Goal: Complete application form

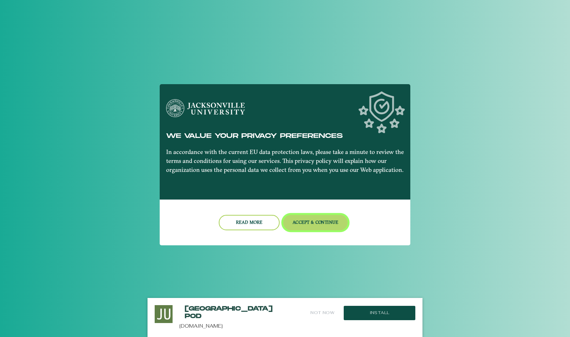
click at [305, 221] on button "Accept & Continue" at bounding box center [315, 222] width 65 height 15
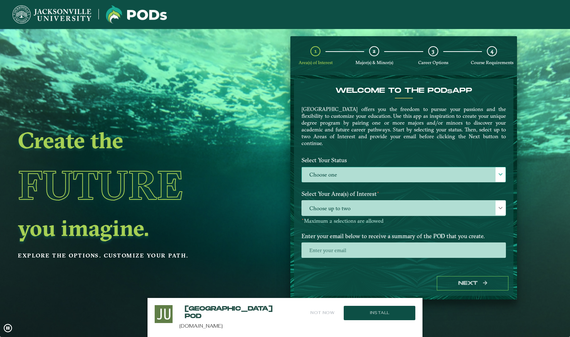
click at [352, 167] on label "Choose one" at bounding box center [404, 174] width 204 height 15
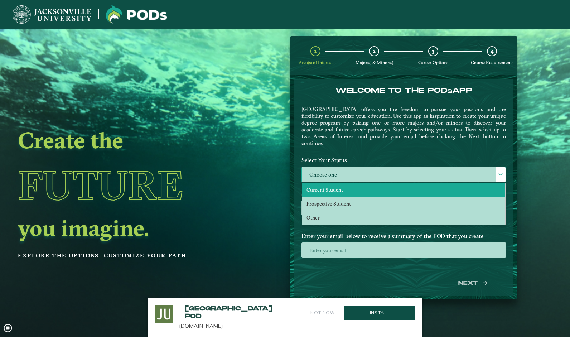
click at [342, 183] on li "Current Student" at bounding box center [403, 190] width 203 height 14
select select "[object Object]"
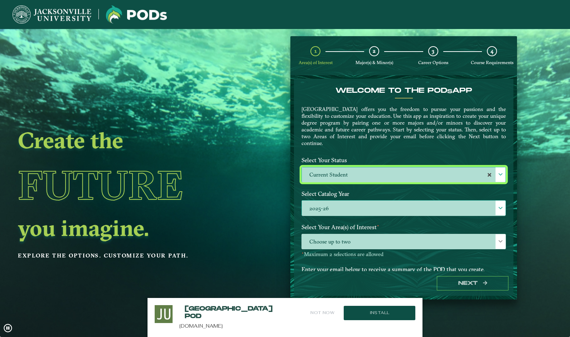
click at [337, 209] on label "2025-26" at bounding box center [404, 208] width 204 height 15
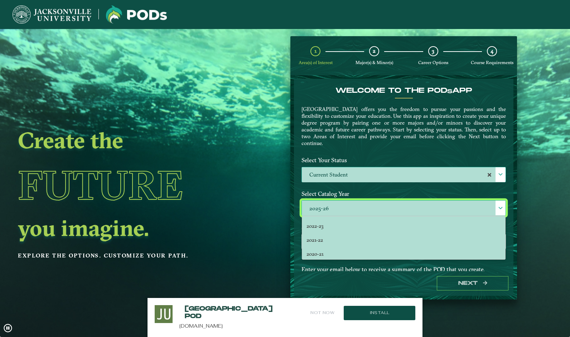
scroll to position [0, 0]
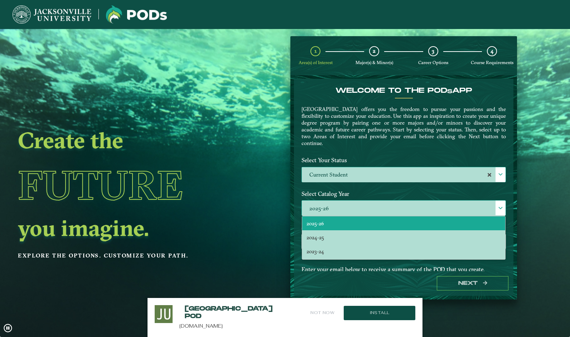
click at [336, 220] on li "2025-26" at bounding box center [403, 223] width 203 height 14
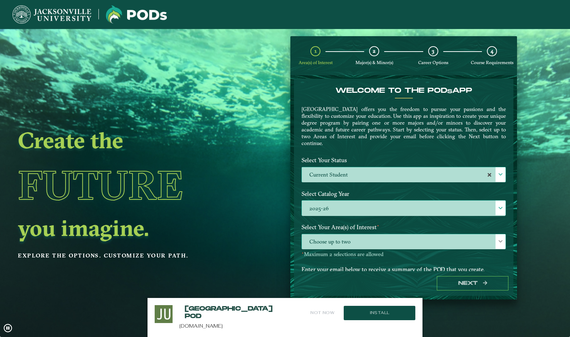
click at [342, 243] on span "Choose up to two" at bounding box center [404, 241] width 204 height 15
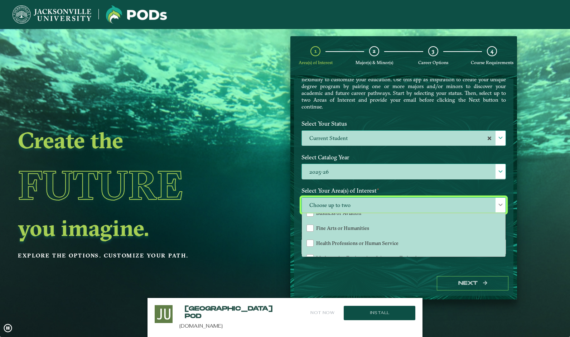
scroll to position [37, 0]
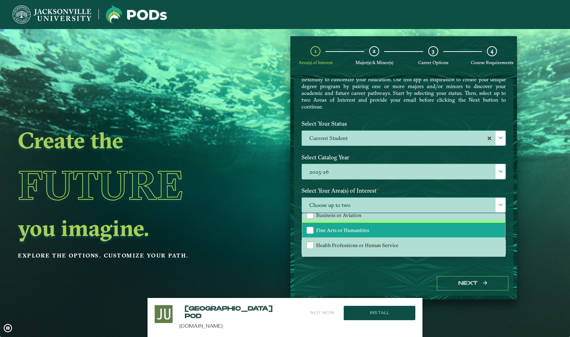
click at [347, 230] on span "Fine Arts or Humanities" at bounding box center [342, 230] width 53 height 6
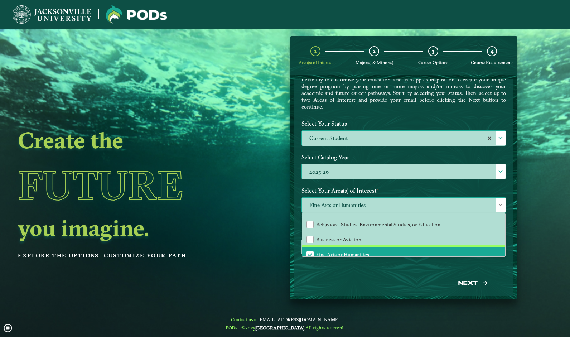
scroll to position [13, 0]
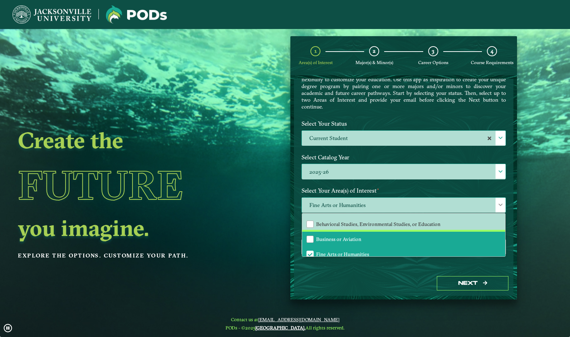
click at [356, 236] on span "Business or Aviation" at bounding box center [338, 239] width 45 height 6
click at [359, 279] on div "Next" at bounding box center [404, 283] width 220 height 25
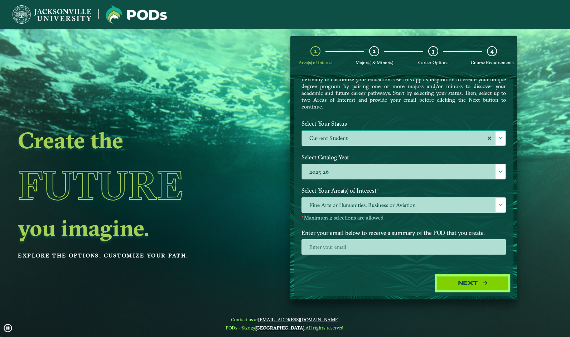
click at [454, 286] on button "Next" at bounding box center [473, 283] width 72 height 15
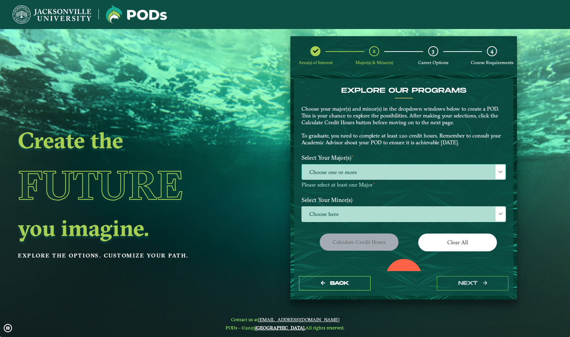
click at [355, 168] on span "Choose one or more" at bounding box center [404, 171] width 204 height 15
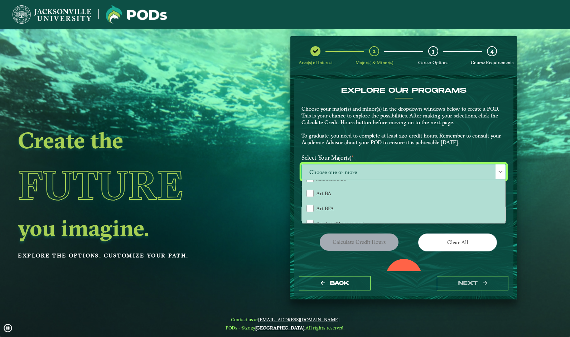
scroll to position [41, 0]
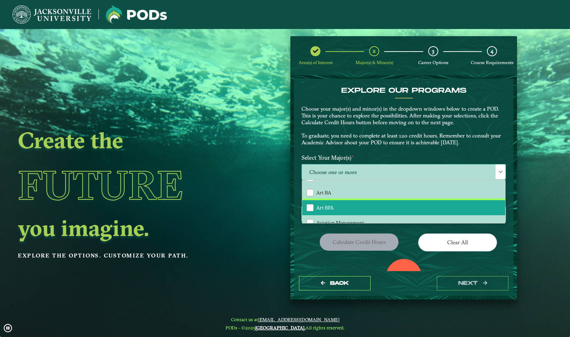
click at [350, 203] on li "Art BFA" at bounding box center [403, 207] width 203 height 15
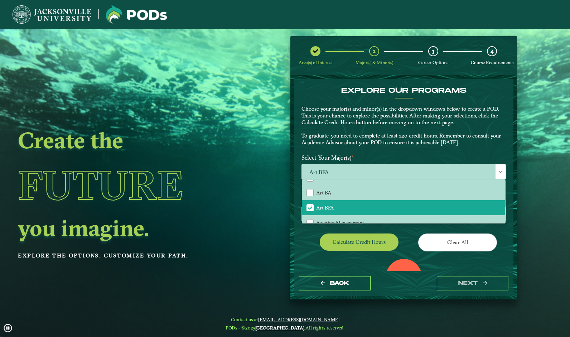
click at [361, 158] on label "Select Your Major(s) ⋆" at bounding box center [403, 157] width 215 height 13
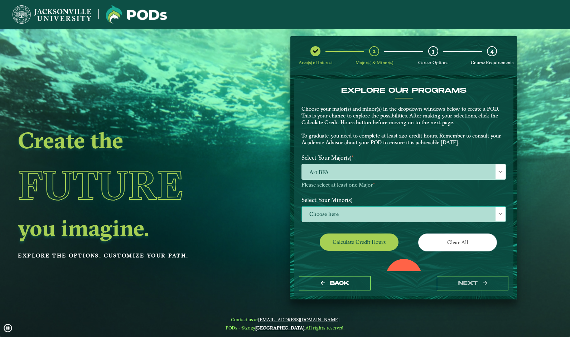
click at [353, 217] on span "Choose here" at bounding box center [404, 214] width 204 height 15
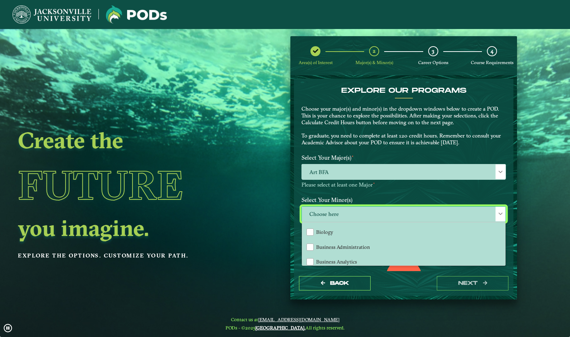
scroll to position [103, 0]
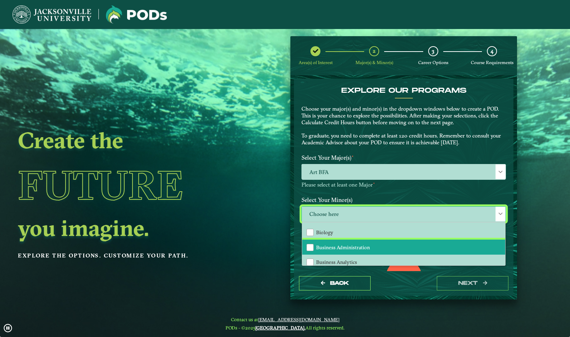
click at [358, 246] on span "Business Administration" at bounding box center [343, 247] width 54 height 6
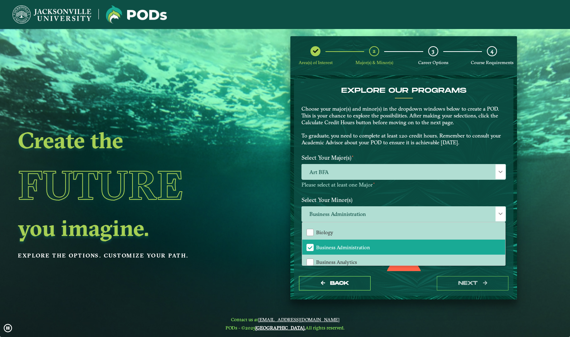
click at [403, 186] on p "Please select at least one Major ⋆" at bounding box center [404, 185] width 204 height 7
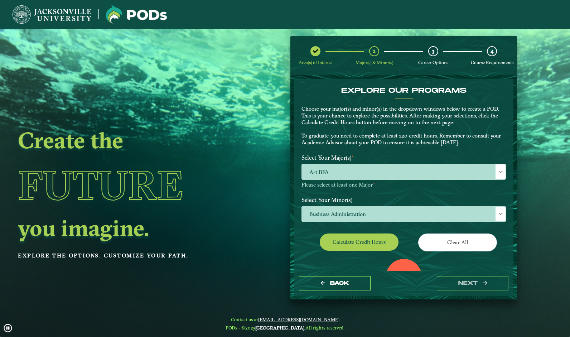
scroll to position [55, 0]
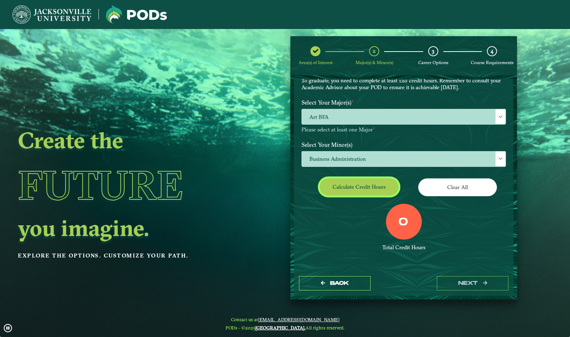
click at [365, 193] on button "Calculate credit hours" at bounding box center [359, 186] width 79 height 17
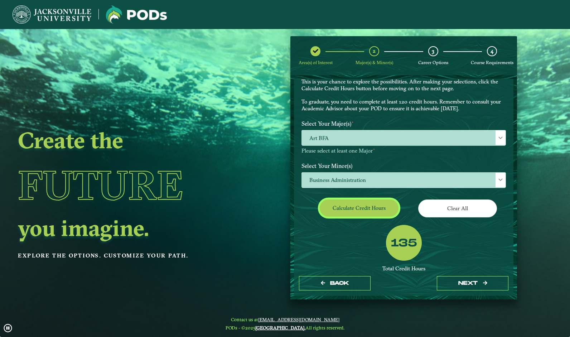
scroll to position [81, 0]
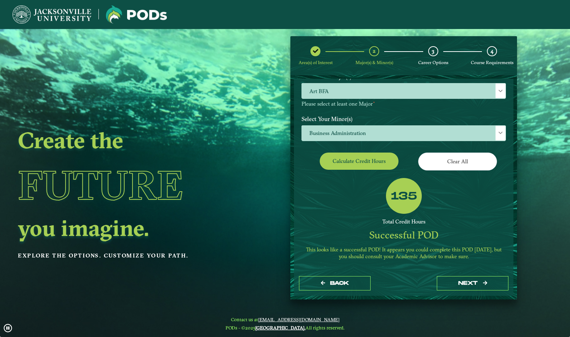
click at [450, 274] on div "Back next" at bounding box center [404, 283] width 220 height 25
click at [448, 281] on button "next" at bounding box center [473, 283] width 72 height 15
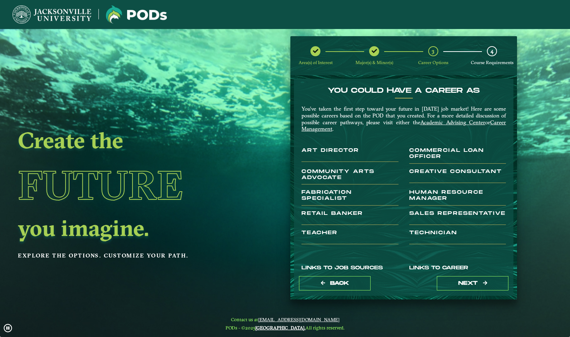
scroll to position [100, 0]
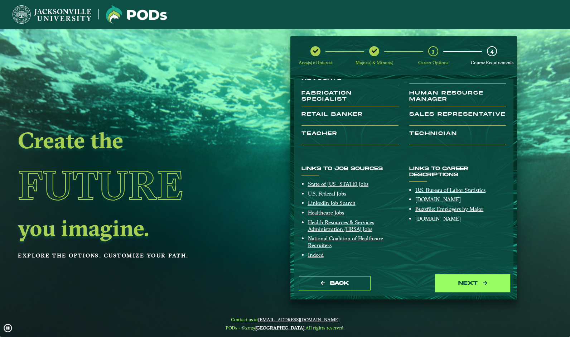
click at [465, 284] on button "next" at bounding box center [473, 283] width 72 height 15
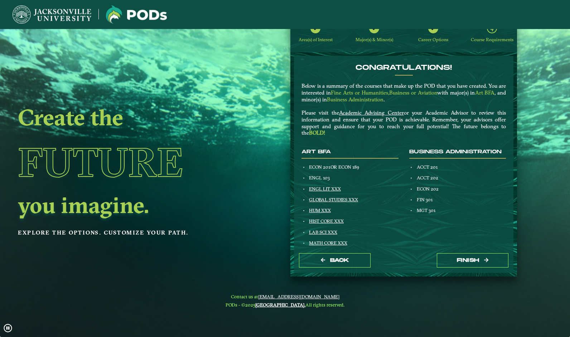
scroll to position [0, 0]
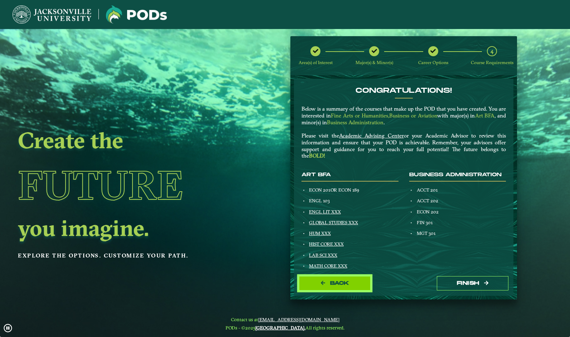
click at [325, 280] on button "Back" at bounding box center [335, 283] width 72 height 15
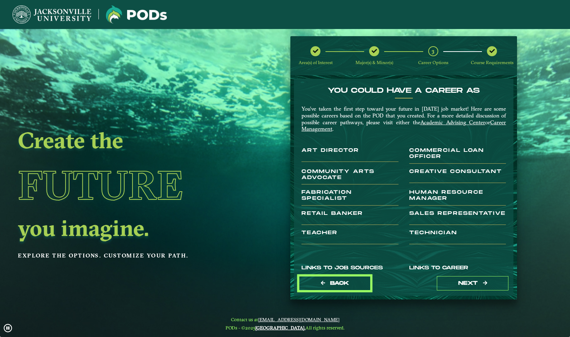
click at [325, 280] on button "Back" at bounding box center [335, 283] width 72 height 15
